Goal: Transaction & Acquisition: Purchase product/service

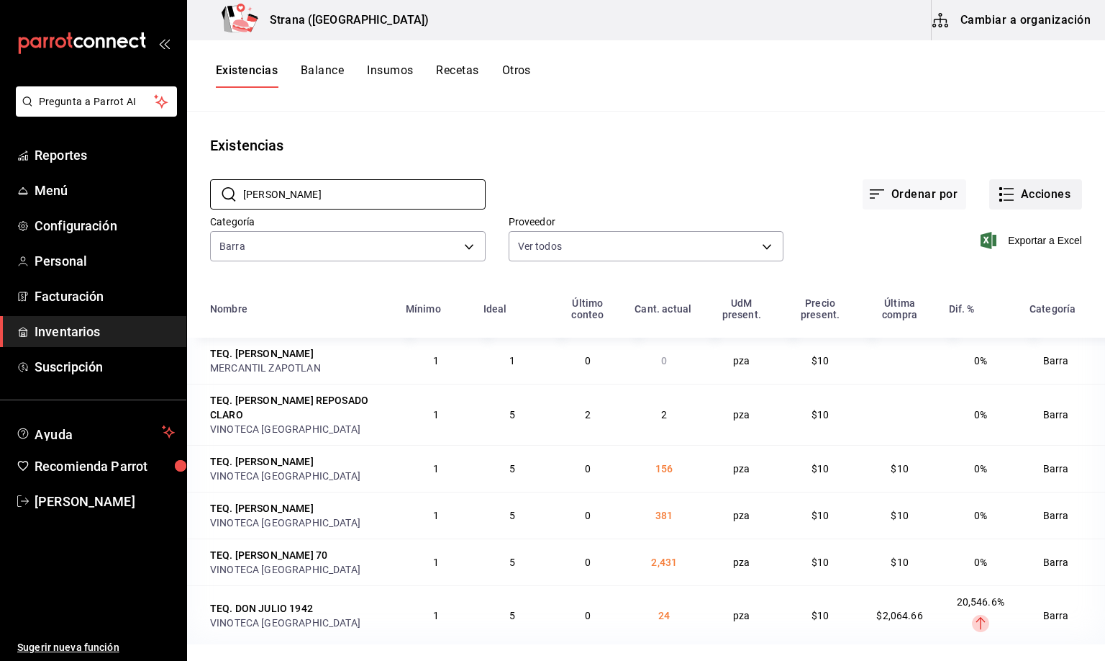
click at [1026, 194] on button "Acciones" at bounding box center [1036, 194] width 93 height 30
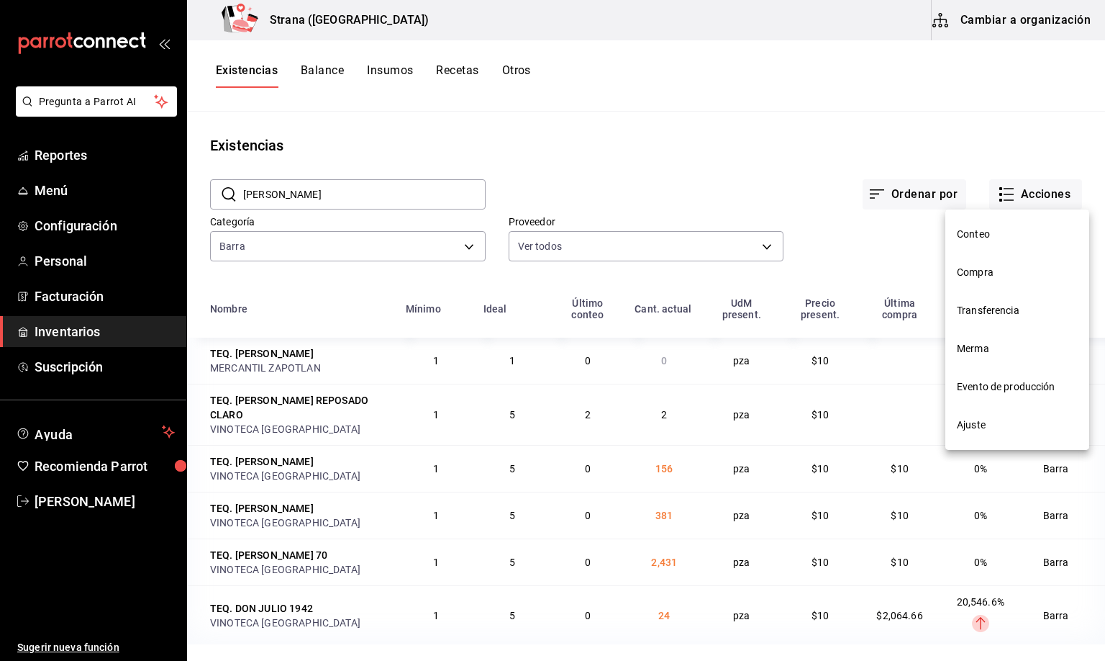
click at [974, 276] on span "Compra" at bounding box center [1017, 272] width 121 height 15
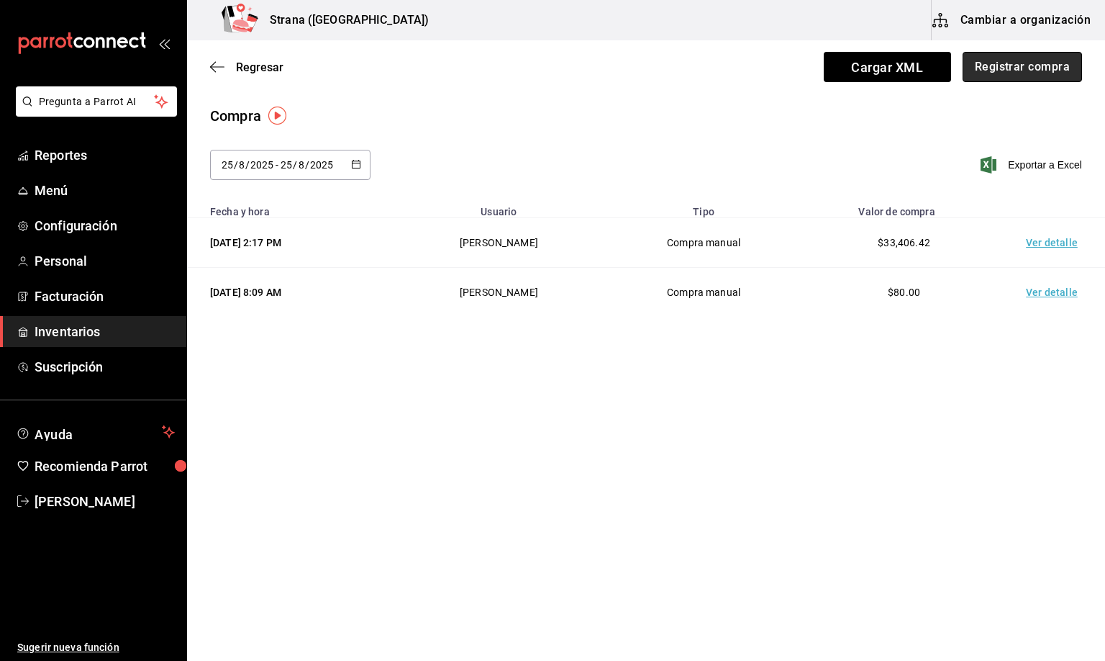
click at [993, 70] on button "Registrar compra" at bounding box center [1022, 67] width 119 height 30
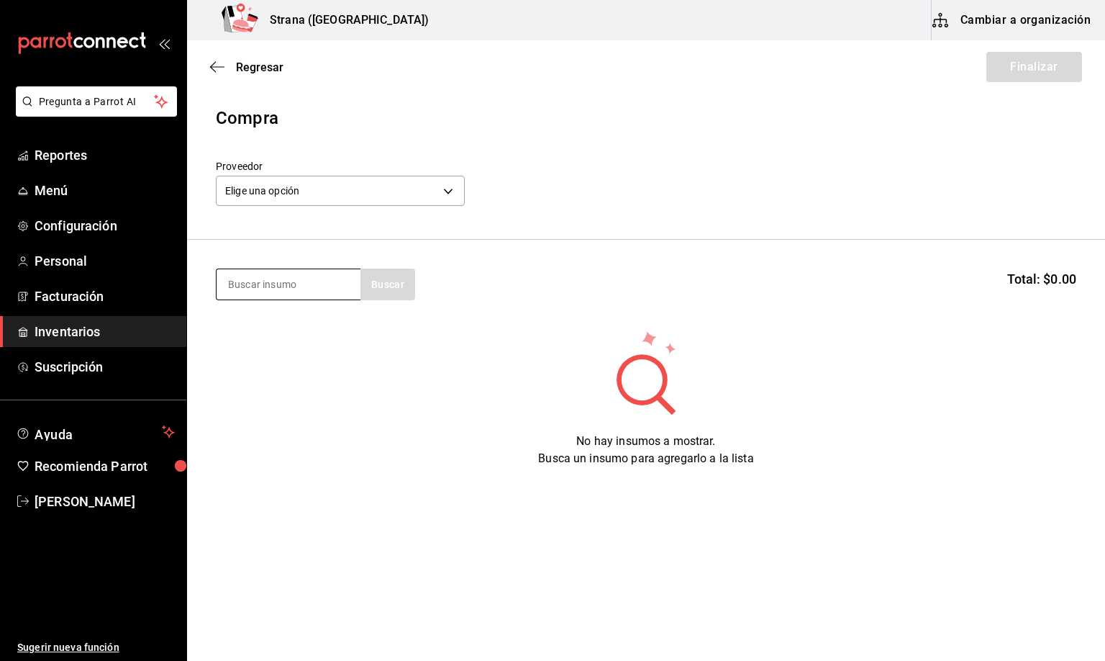
click at [242, 287] on input at bounding box center [289, 284] width 144 height 30
type input "jugo"
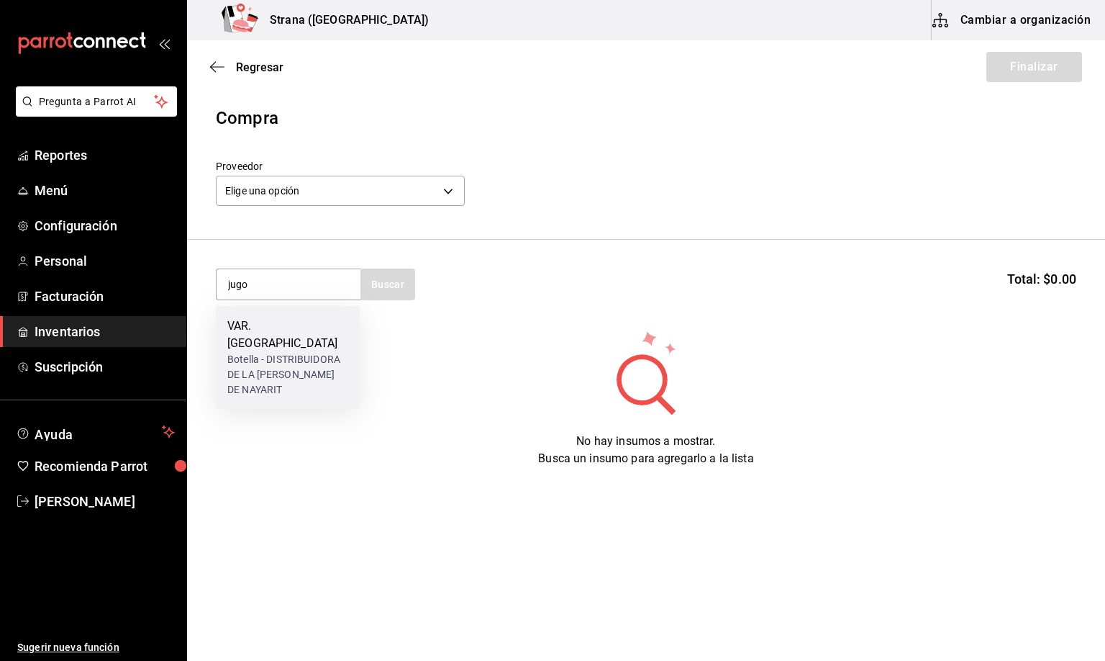
click at [281, 352] on div "Botella - DISTRIBUIDORA DE LA [PERSON_NAME] DE NAYARIT" at bounding box center [287, 374] width 121 height 45
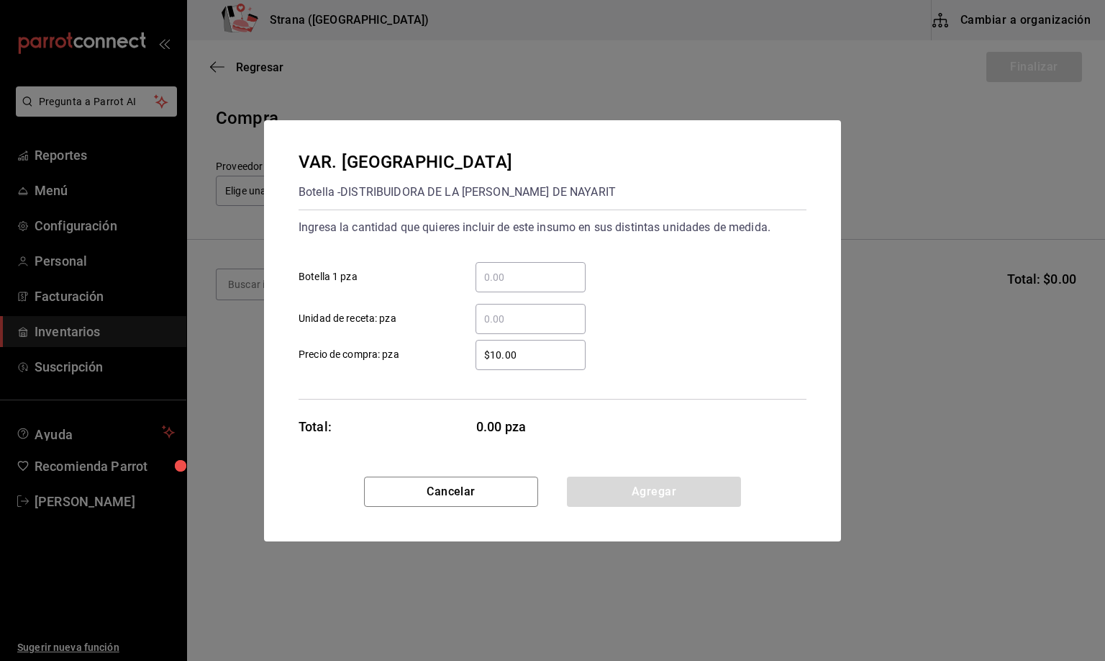
click at [506, 317] on input "​ Unidad de receta: pza" at bounding box center [531, 318] width 110 height 17
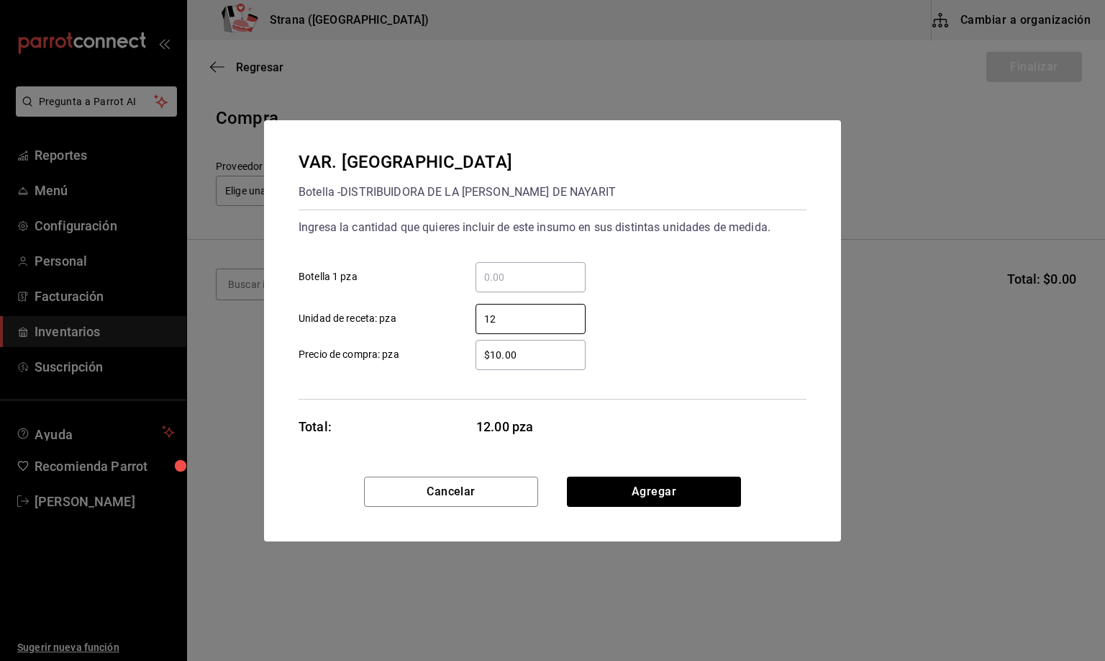
type input "12"
drag, startPoint x: 534, startPoint y: 356, endPoint x: 383, endPoint y: 376, distance: 152.4
click at [383, 376] on div "Ingresa la cantidad que quieres incluir de este insumo en sus distintas unidade…" at bounding box center [553, 304] width 508 height 190
type input "$26.09"
click at [656, 494] on button "Agregar" at bounding box center [654, 491] width 174 height 30
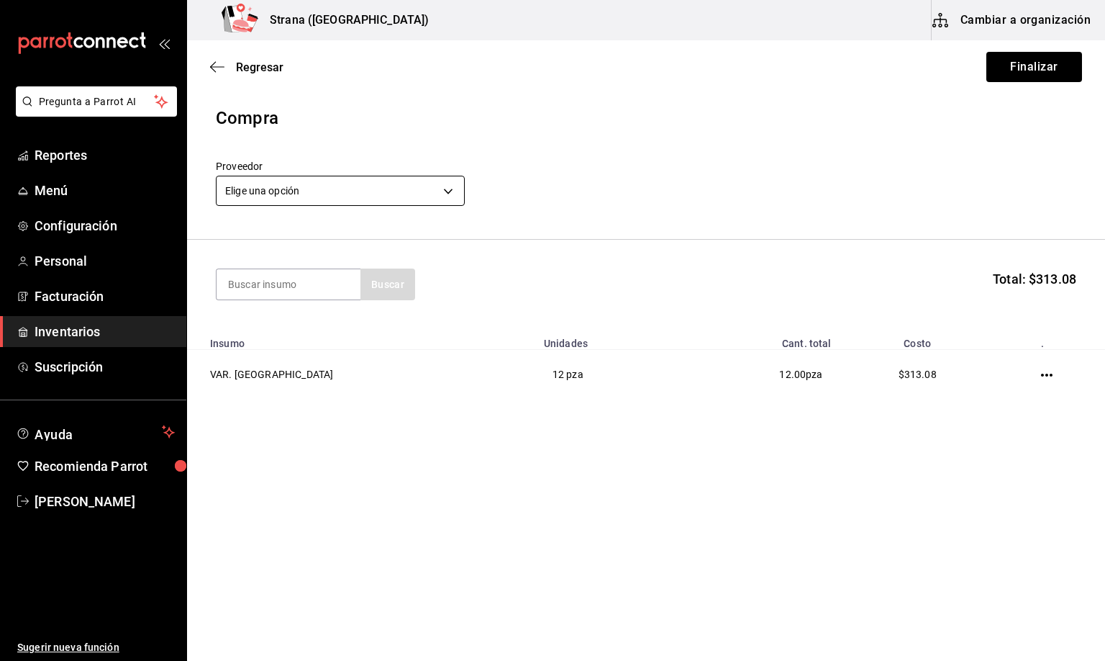
click at [304, 193] on body "Pregunta a Parrot AI Reportes Menú Configuración Personal Facturación Inventari…" at bounding box center [552, 289] width 1105 height 579
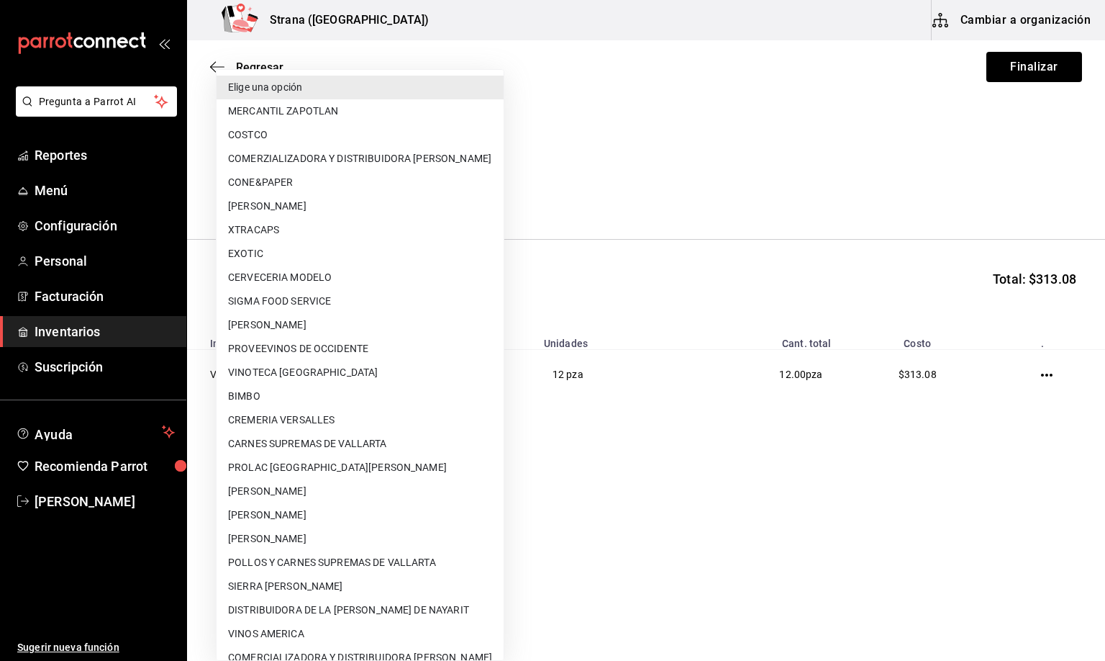
scroll to position [63, 0]
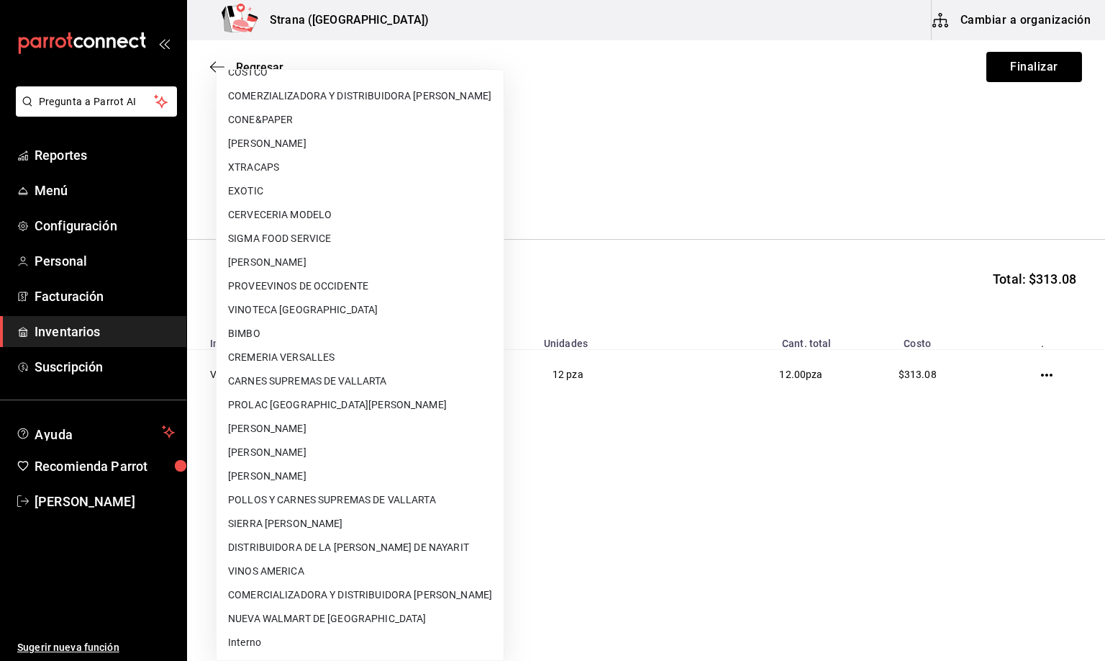
click at [324, 611] on li "NUEVA WALMART DE [GEOGRAPHIC_DATA]" at bounding box center [360, 619] width 287 height 24
type input "c40ec091-7d7c-4ab4-8b59-f0975f09d042"
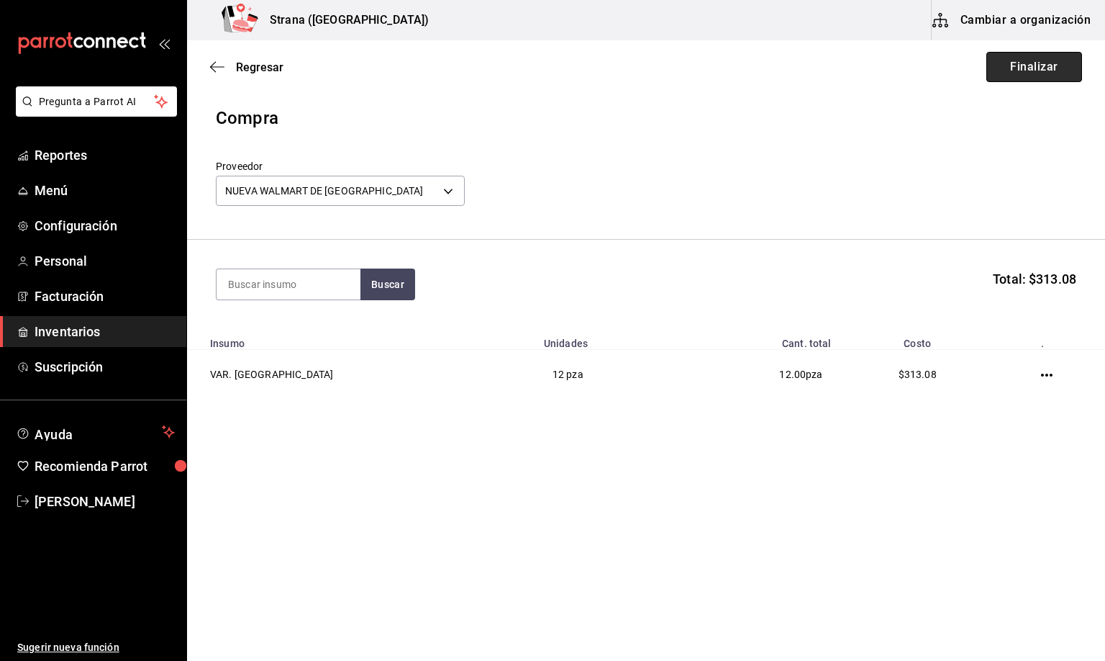
click at [1037, 67] on button "Finalizar" at bounding box center [1035, 67] width 96 height 30
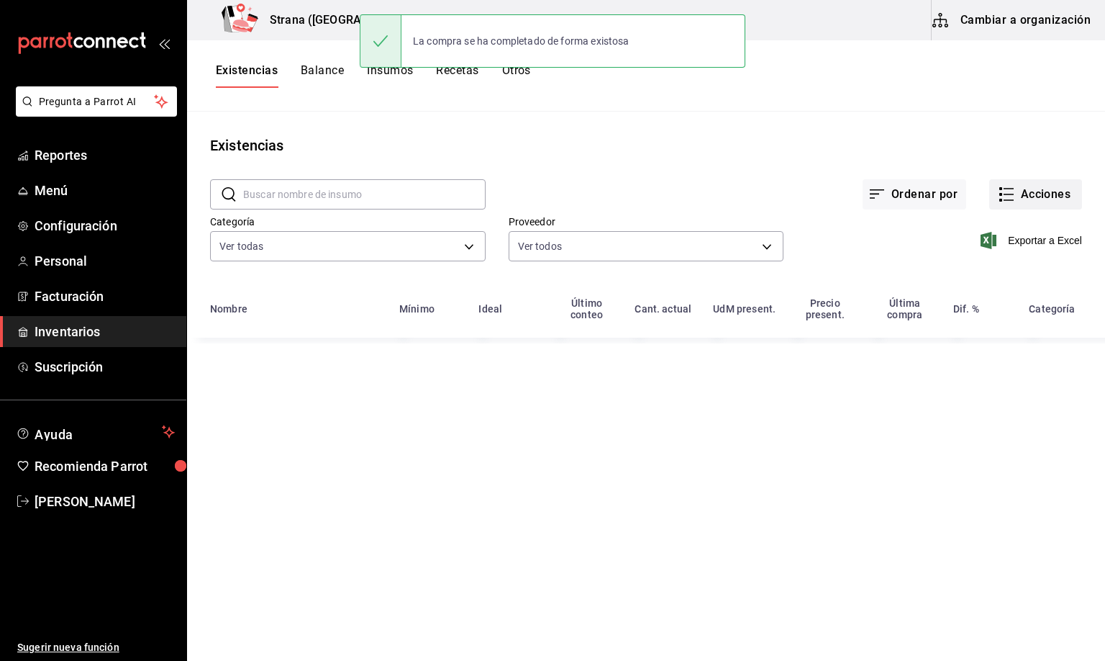
click at [1039, 199] on button "Acciones" at bounding box center [1036, 194] width 93 height 30
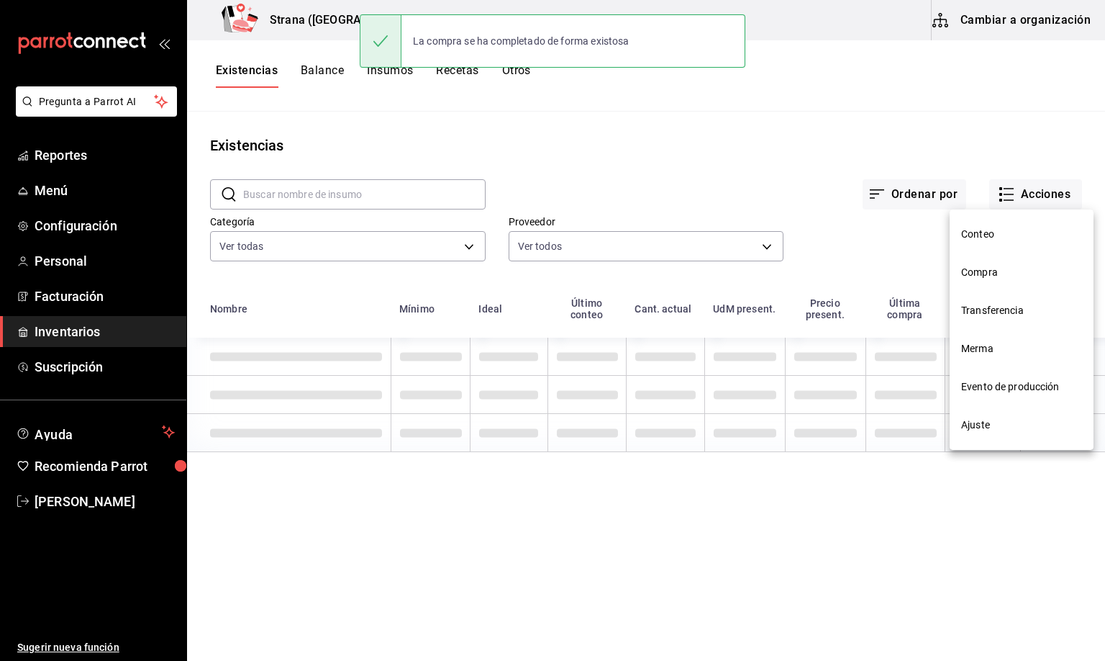
click at [987, 272] on span "Compra" at bounding box center [1022, 272] width 121 height 15
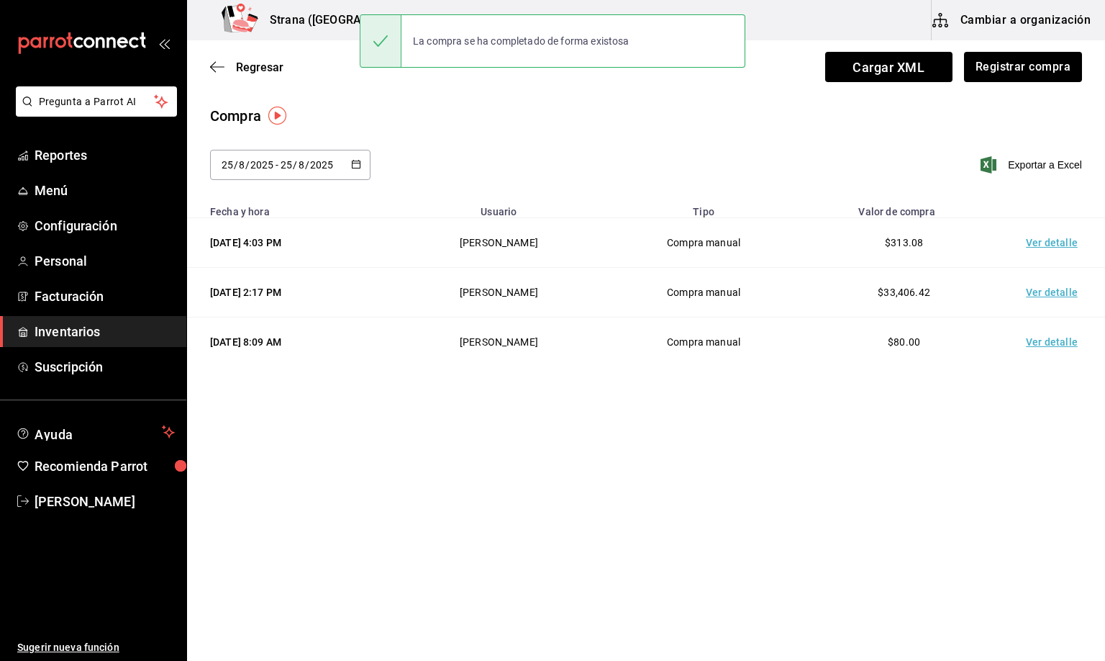
click at [1048, 243] on td "Ver detalle" at bounding box center [1055, 243] width 101 height 50
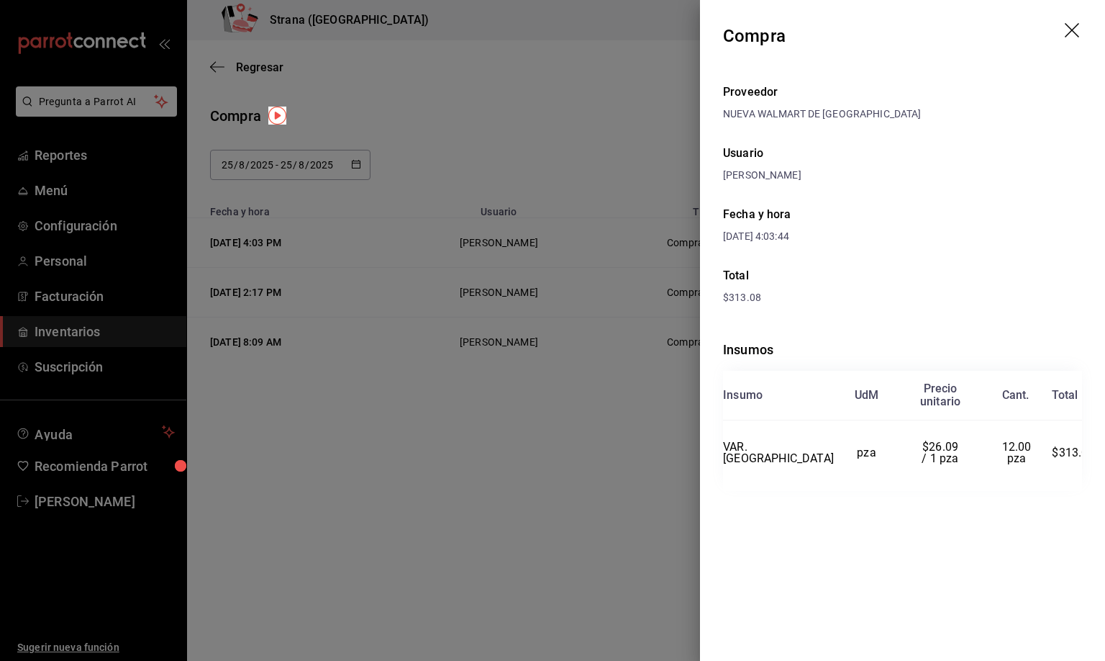
click at [1073, 29] on icon "drag" at bounding box center [1072, 30] width 14 height 14
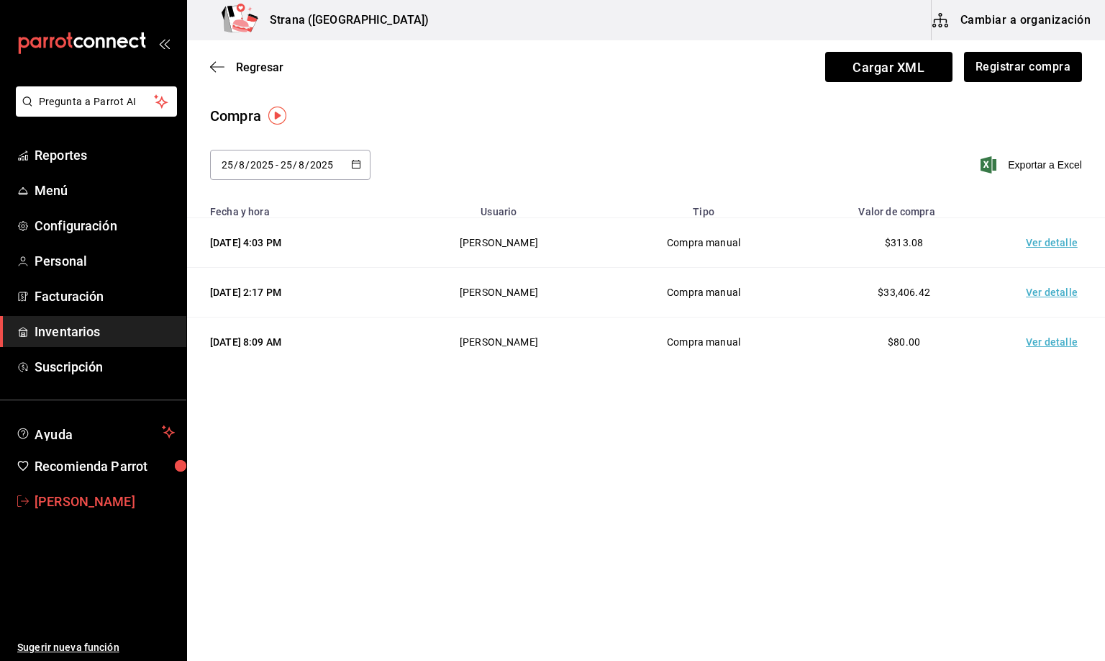
click at [95, 502] on span "[PERSON_NAME]" at bounding box center [105, 501] width 140 height 19
